Goal: Information Seeking & Learning: Learn about a topic

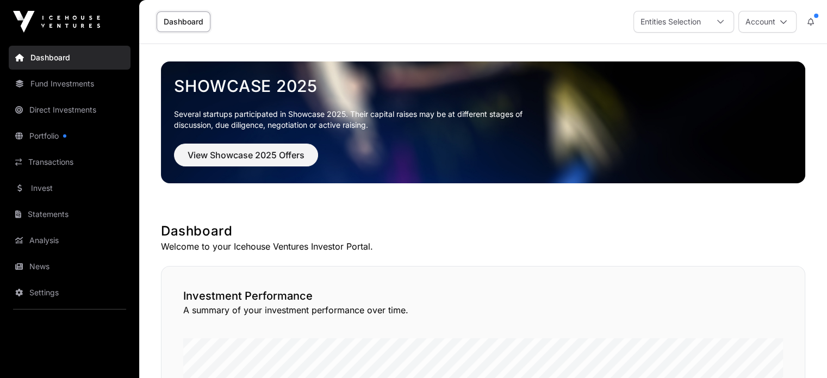
click at [72, 110] on link "Direct Investments" at bounding box center [70, 110] width 122 height 24
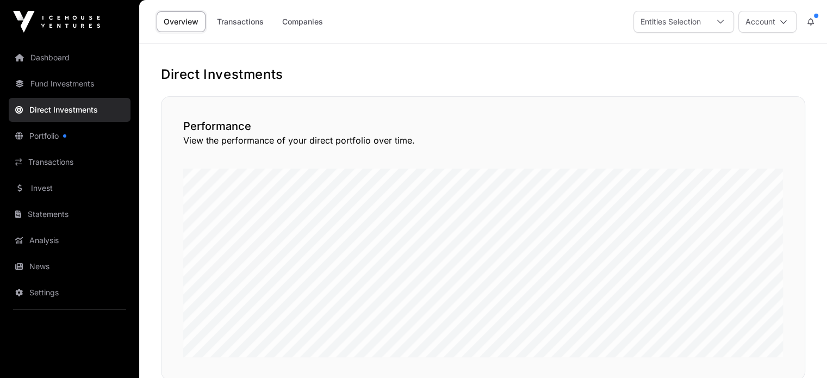
click at [48, 136] on link "Portfolio" at bounding box center [70, 136] width 122 height 24
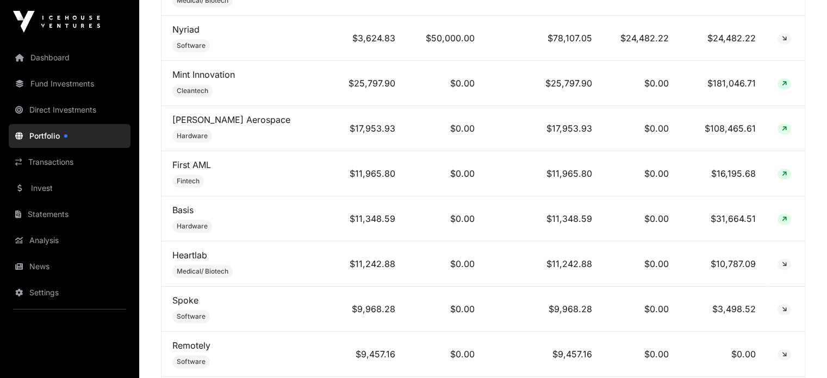
scroll to position [562, 0]
click at [60, 160] on link "Transactions" at bounding box center [70, 162] width 122 height 24
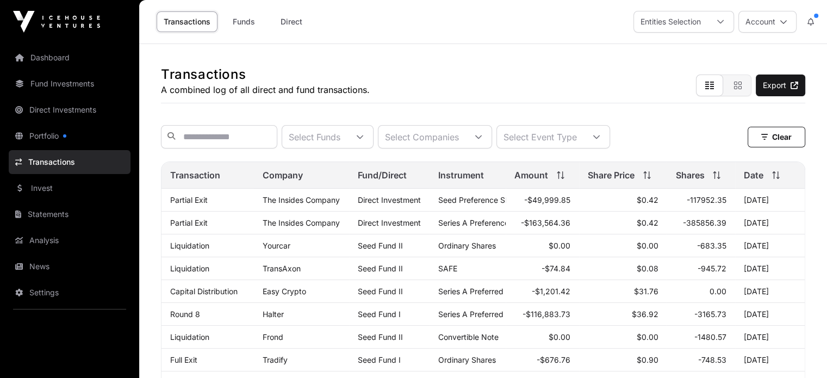
click at [28, 162] on link "Transactions" at bounding box center [70, 162] width 122 height 24
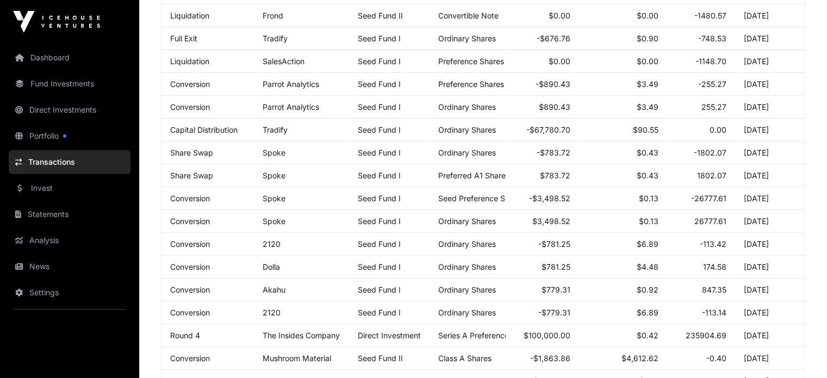
scroll to position [290, 0]
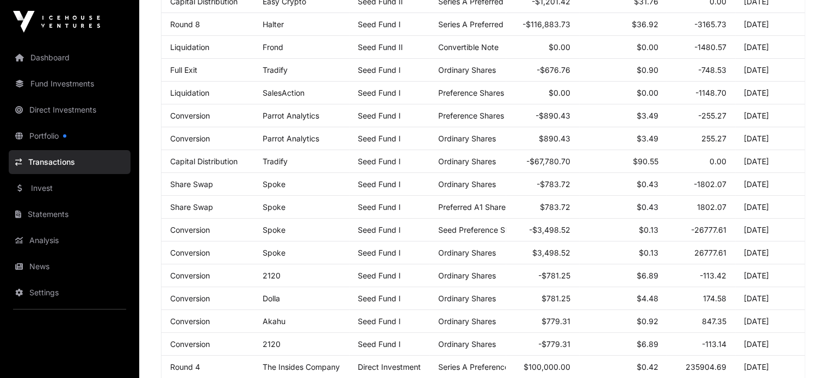
click at [85, 85] on link "Fund Investments" at bounding box center [70, 84] width 122 height 24
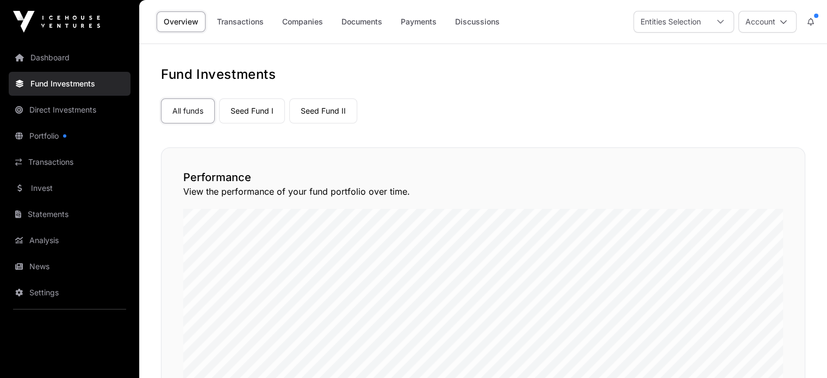
click at [246, 110] on link "Seed Fund I" at bounding box center [252, 110] width 66 height 25
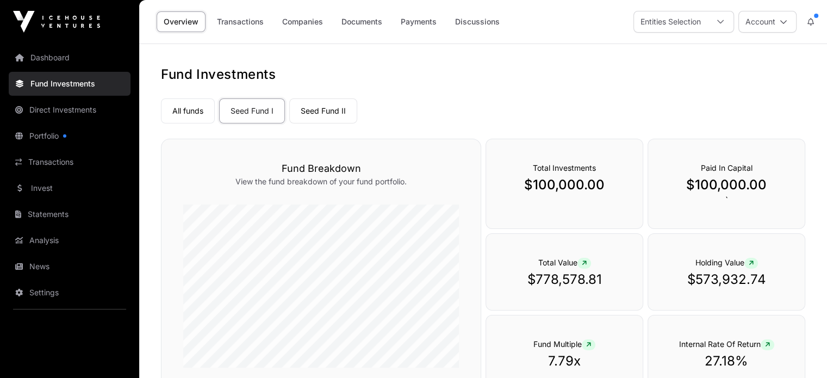
click at [314, 109] on link "Seed Fund II" at bounding box center [323, 110] width 68 height 25
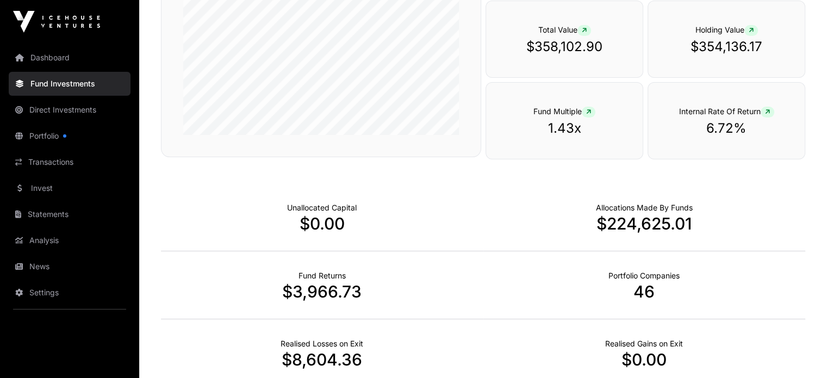
scroll to position [290, 0]
